Goal: Transaction & Acquisition: Purchase product/service

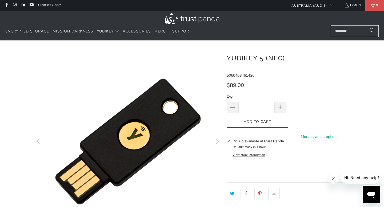
click at [182, 20] on img at bounding box center [192, 18] width 55 height 11
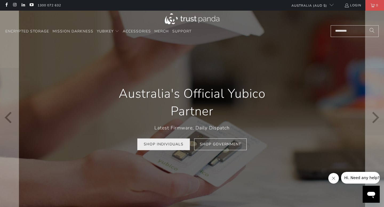
click at [180, 148] on link "Shop Individuals" at bounding box center [163, 145] width 53 height 12
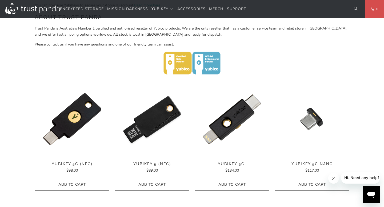
scroll to position [214, 0]
